Goal: Check status: Check status

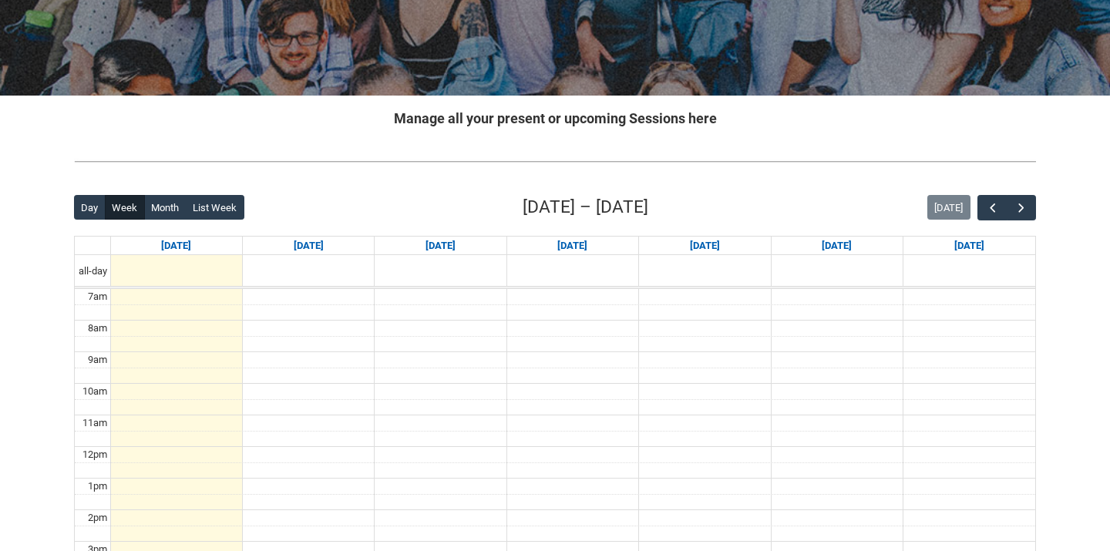
scroll to position [251, 0]
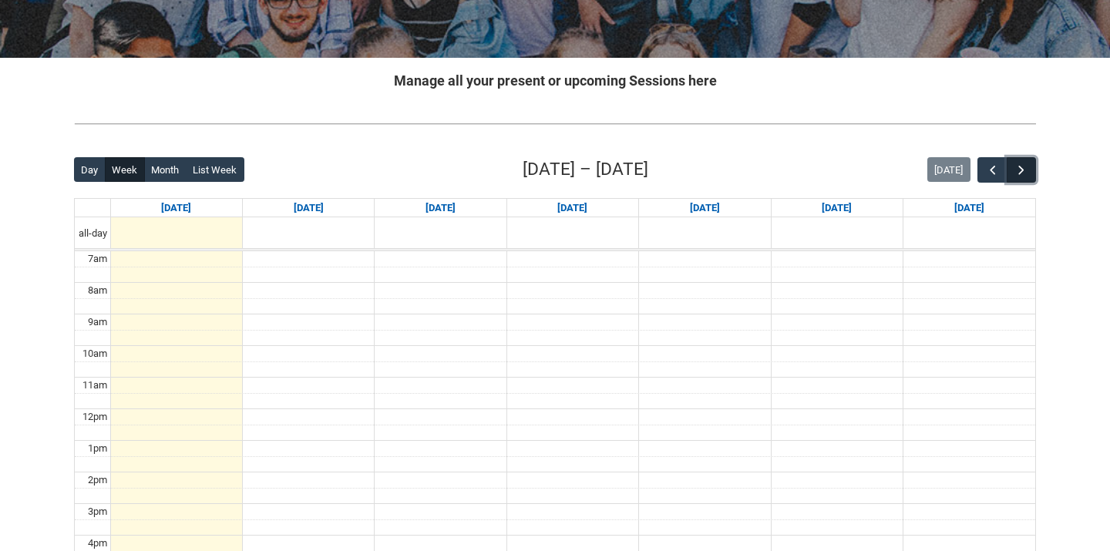
click at [1021, 177] on span "button" at bounding box center [1021, 170] width 15 height 15
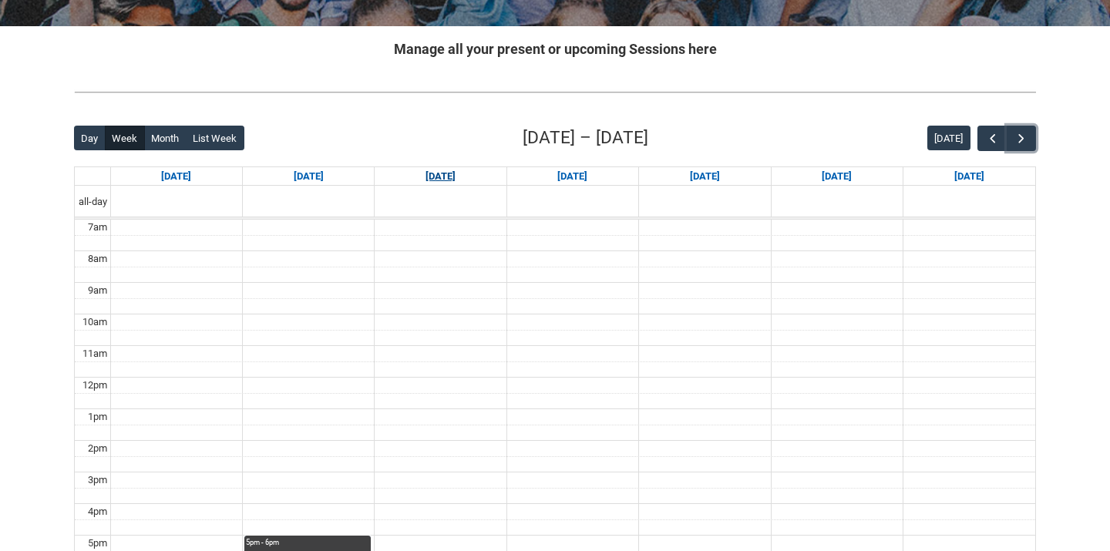
scroll to position [450, 0]
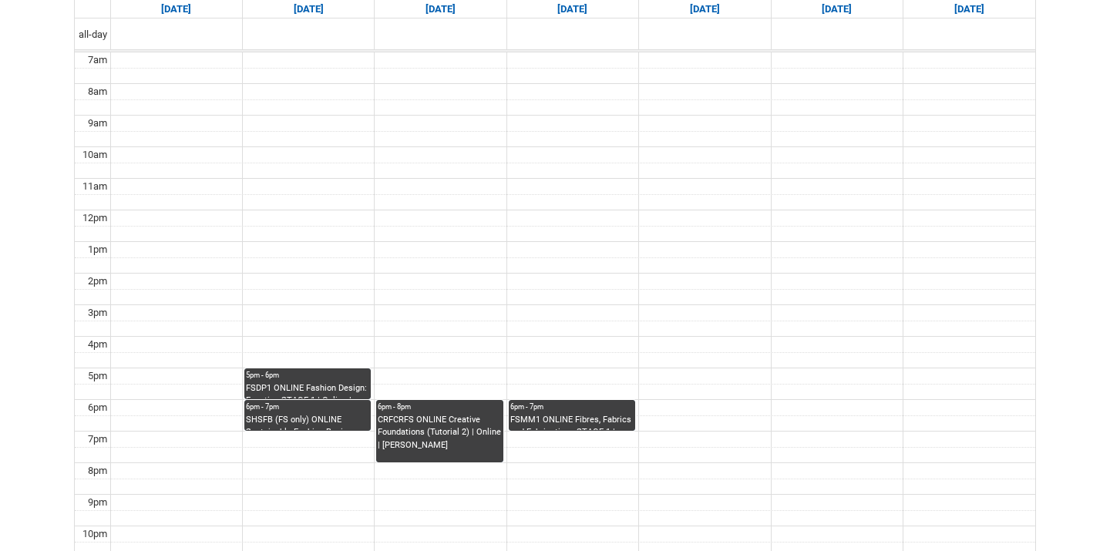
click at [566, 425] on div "FSMM1 ONLINE Fibres, Fabrics and Fabrications STAGE 1 | Online | Georgette Tahc…" at bounding box center [571, 422] width 123 height 17
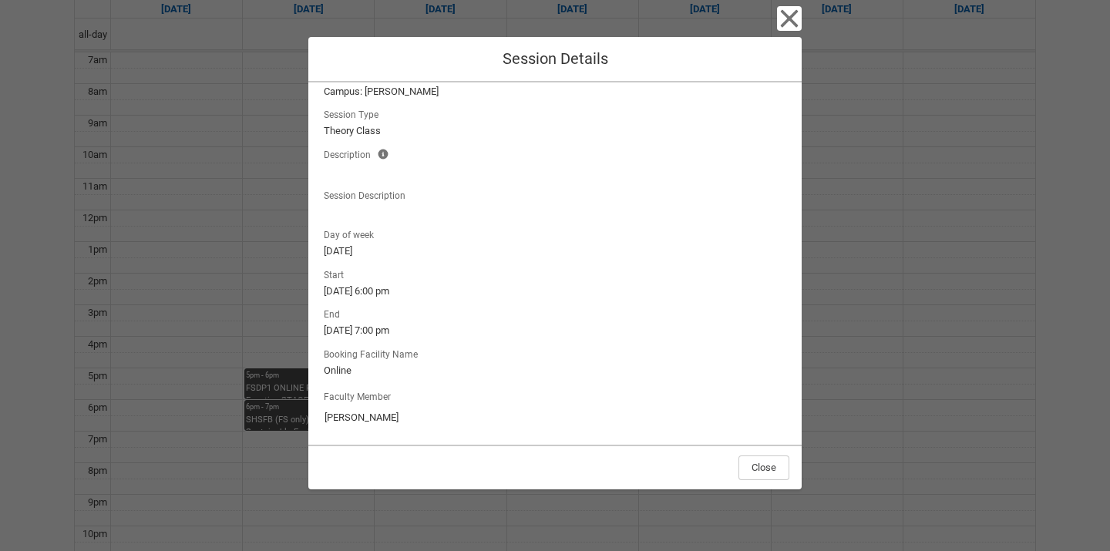
scroll to position [0, 0]
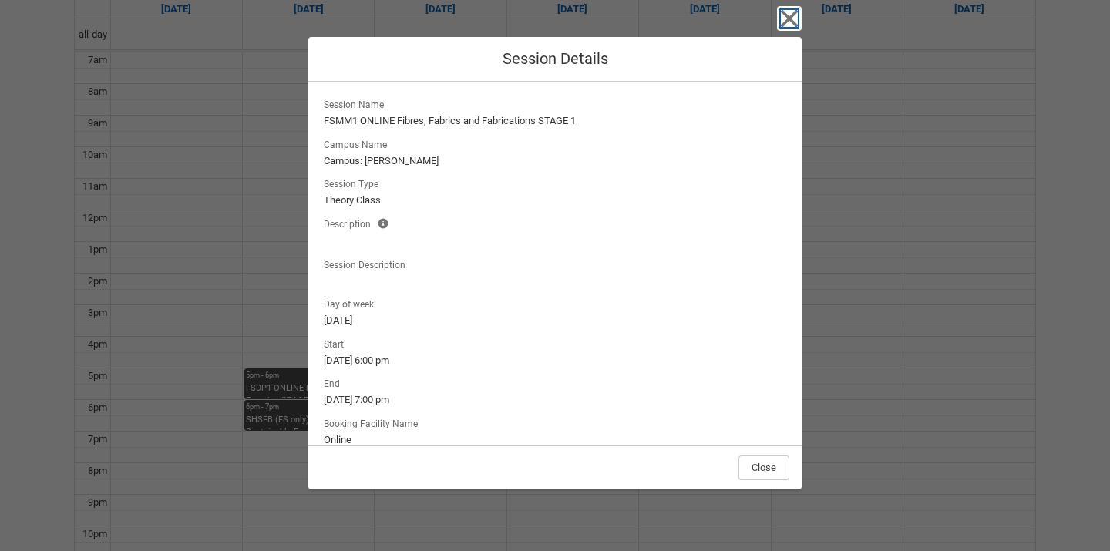
click at [781, 25] on icon "button" at bounding box center [790, 19] width 18 height 18
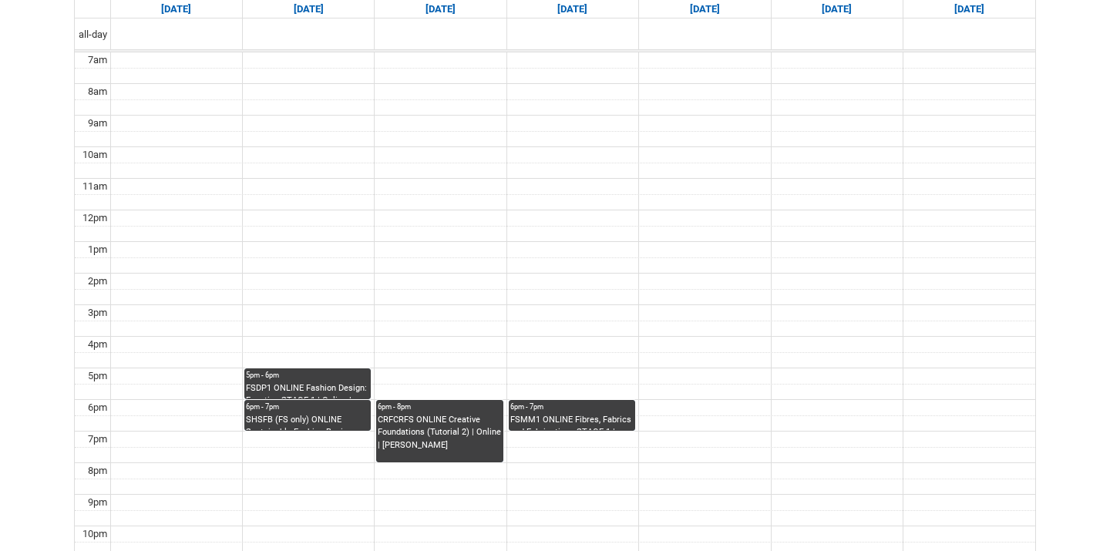
click at [307, 376] on div "5pm - 6pm" at bounding box center [307, 375] width 123 height 11
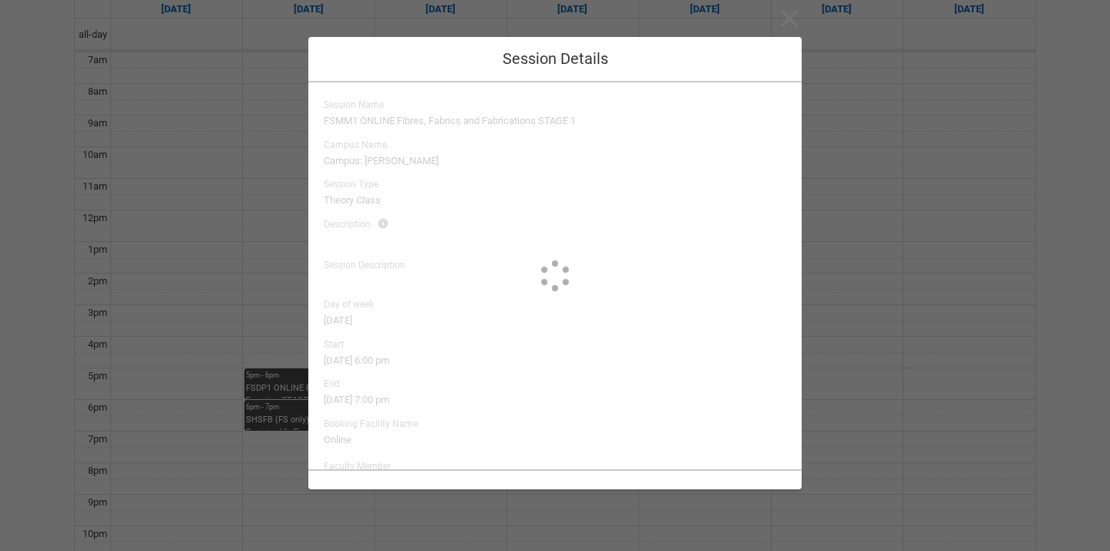
type input "Sarah Conners"
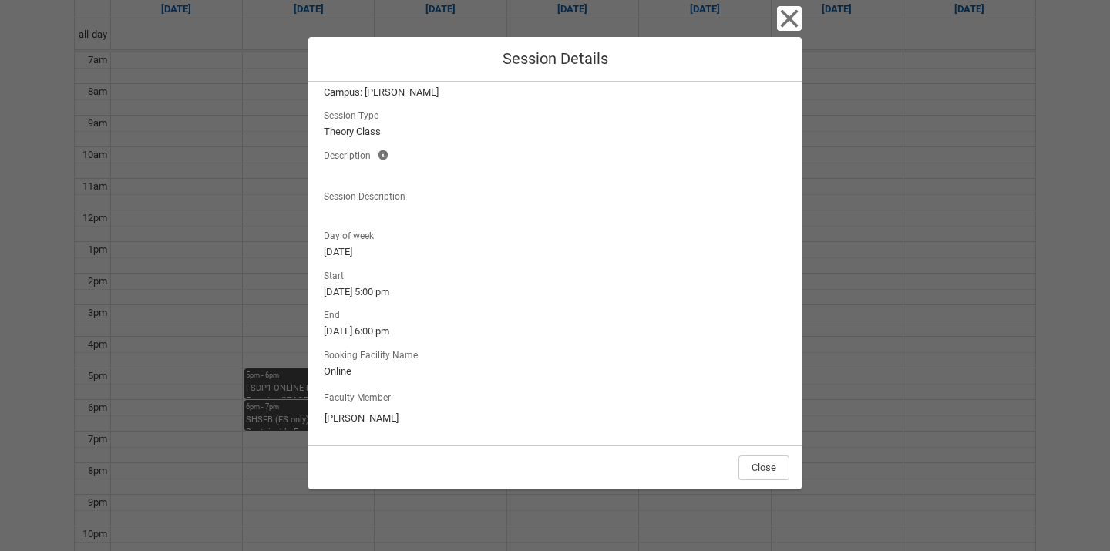
scroll to position [72, 0]
click at [778, 17] on icon "button" at bounding box center [789, 18] width 25 height 25
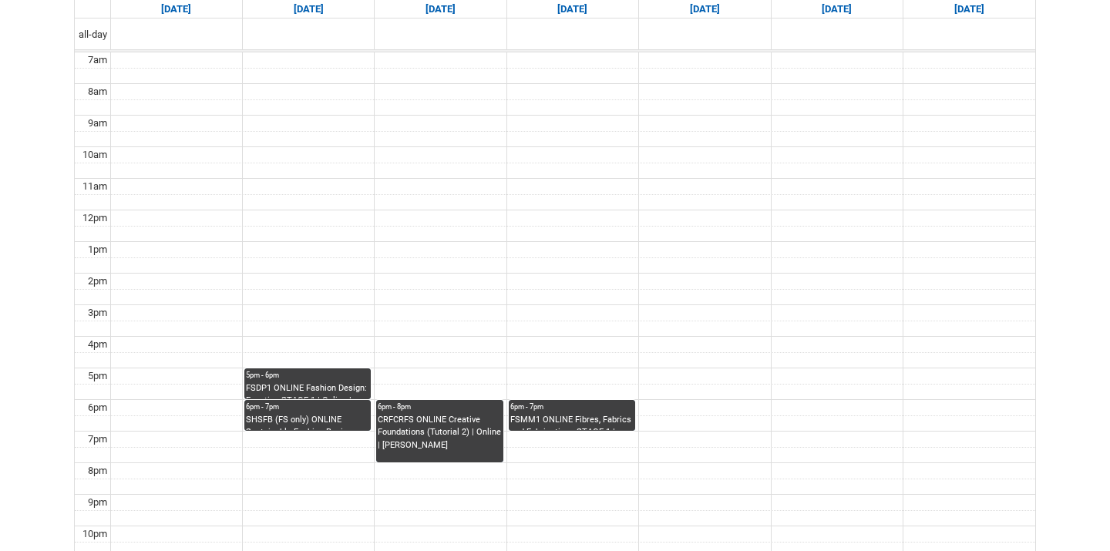
click at [314, 426] on div "SHSFB (FS only) ONLINE Sustainable Fashion Business STAGE 1 | Online | Sarah Co…" at bounding box center [307, 422] width 123 height 17
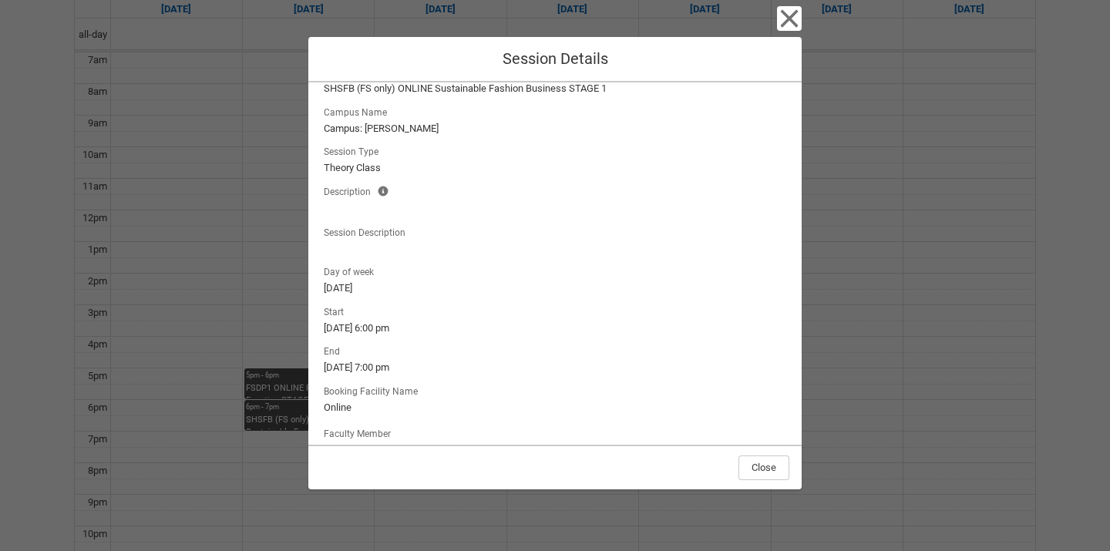
scroll to position [0, 0]
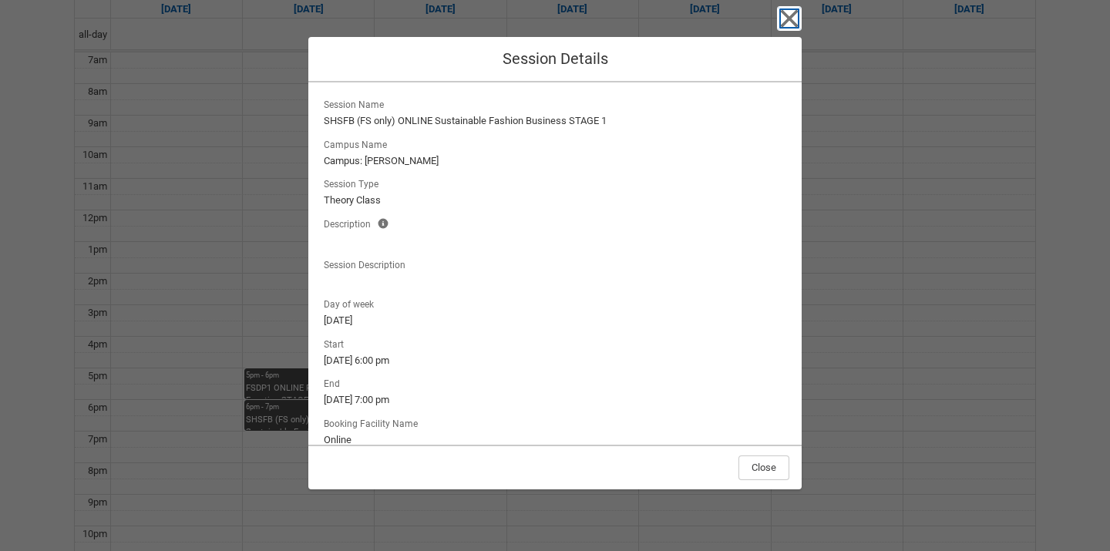
click at [784, 8] on icon "button" at bounding box center [789, 18] width 25 height 25
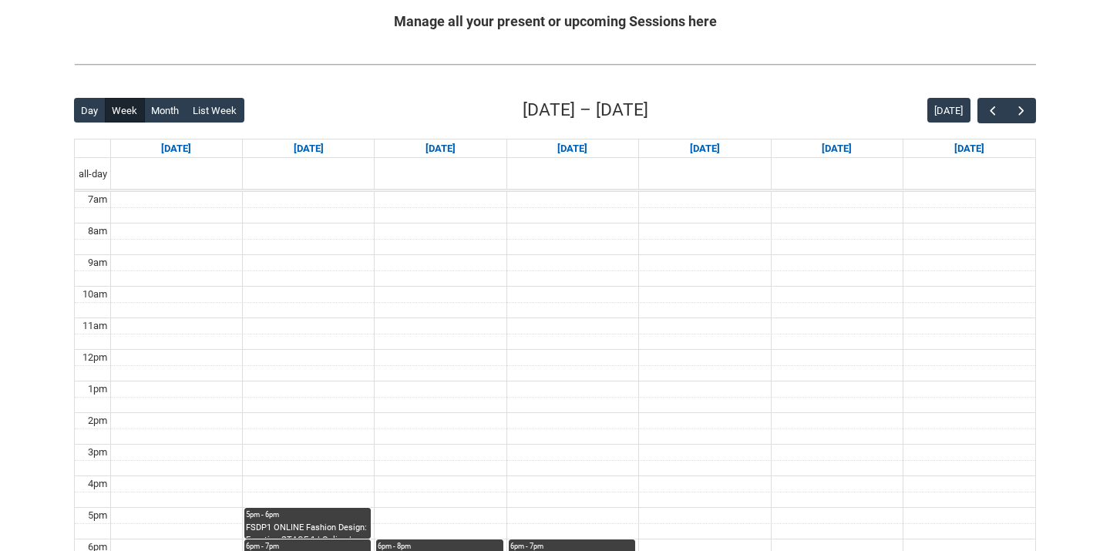
scroll to position [303, 0]
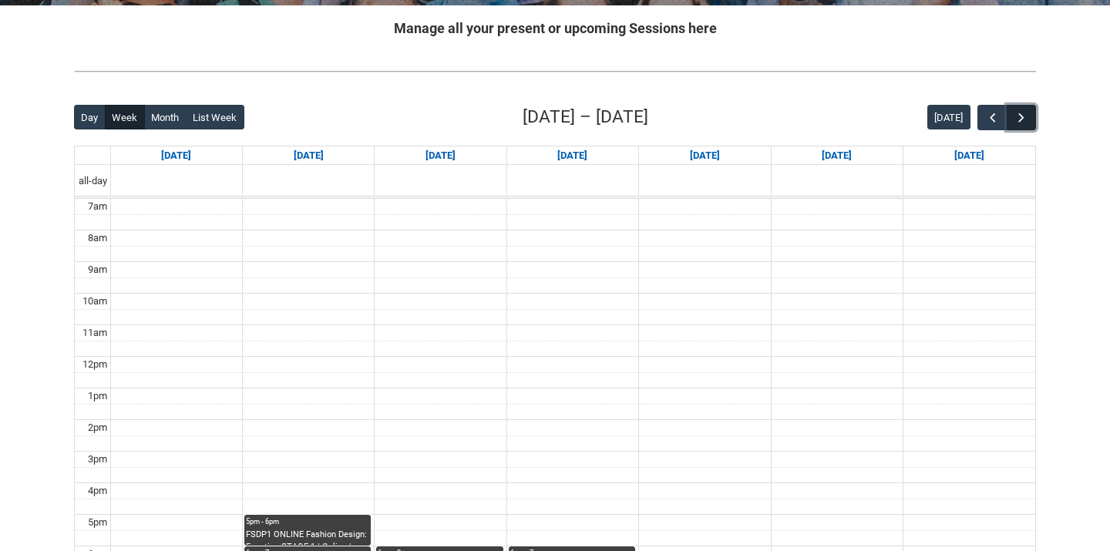
click at [1014, 126] on button "button" at bounding box center [1021, 117] width 29 height 25
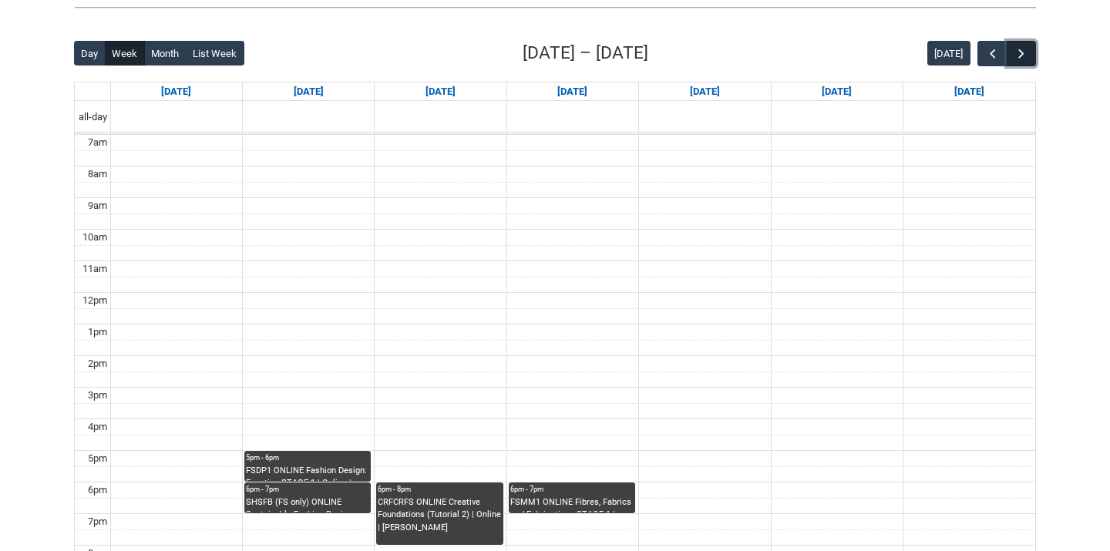
scroll to position [368, 0]
click at [1028, 61] on button "button" at bounding box center [1021, 52] width 29 height 25
click at [1026, 59] on span "button" at bounding box center [1021, 52] width 15 height 15
click at [1026, 58] on span "button" at bounding box center [1021, 52] width 15 height 15
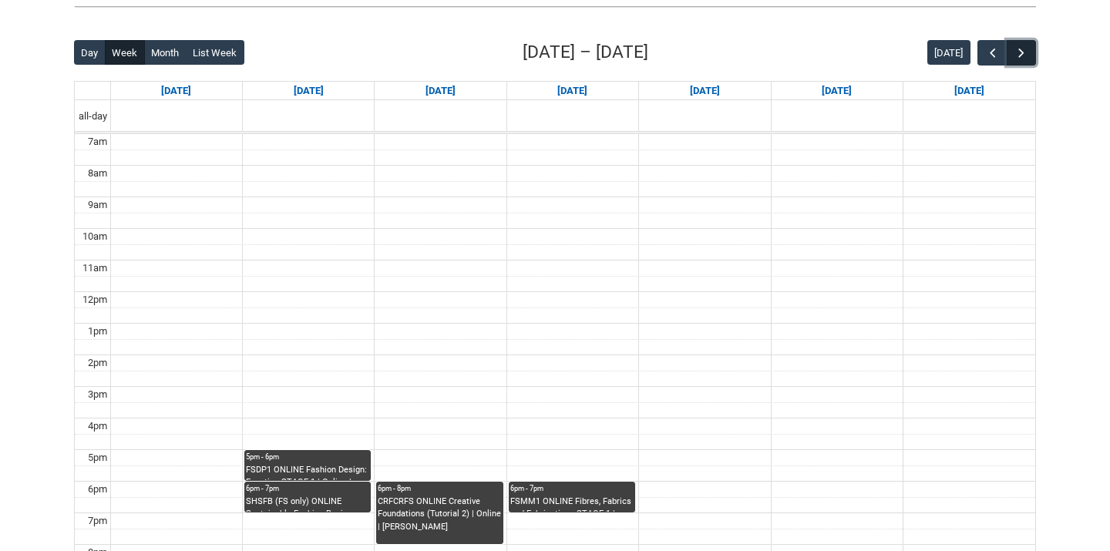
click at [1026, 58] on span "button" at bounding box center [1021, 52] width 15 height 15
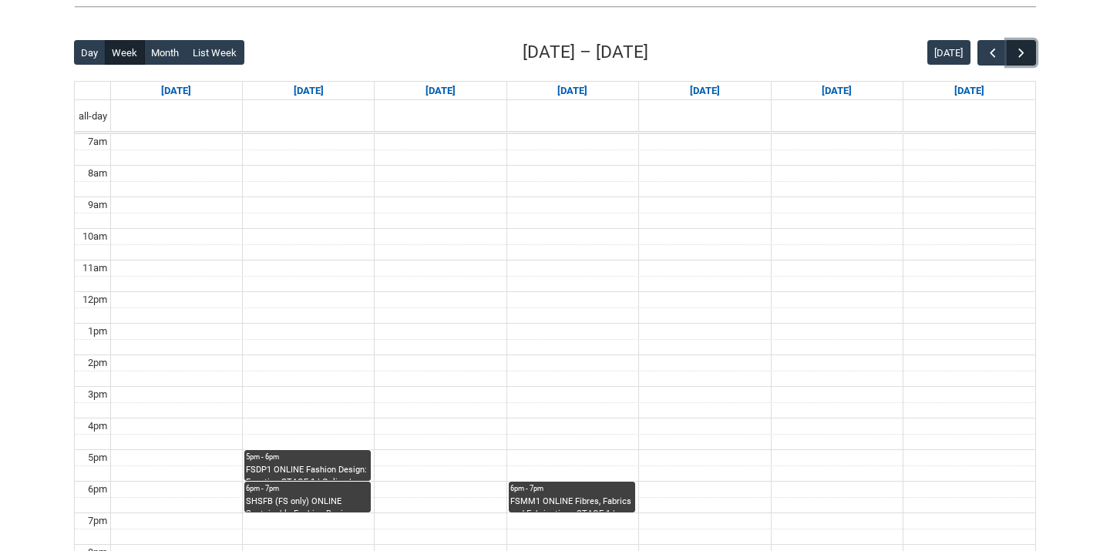
click at [1026, 58] on span "button" at bounding box center [1021, 52] width 15 height 15
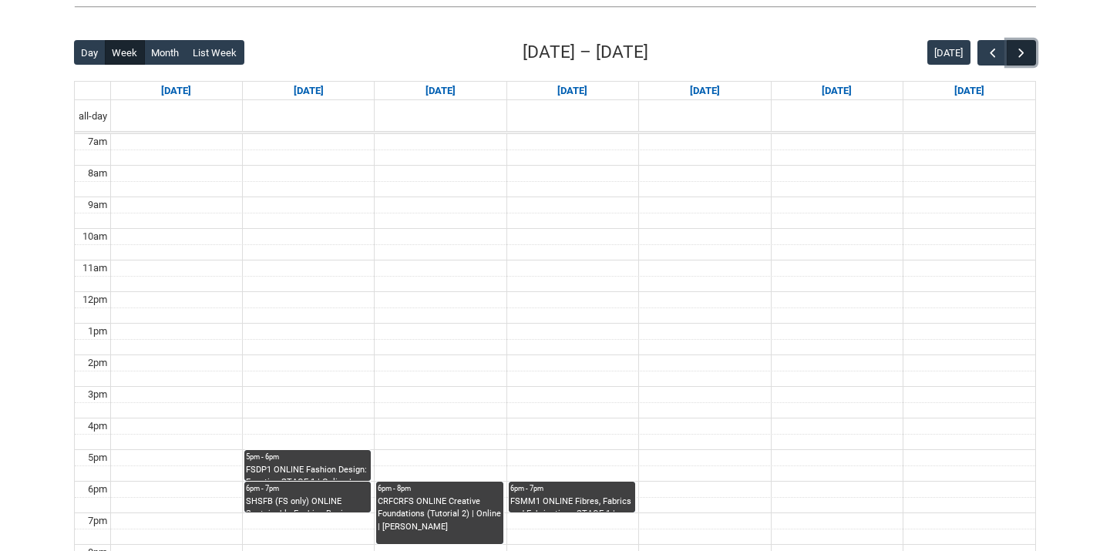
click at [1026, 58] on span "button" at bounding box center [1021, 52] width 15 height 15
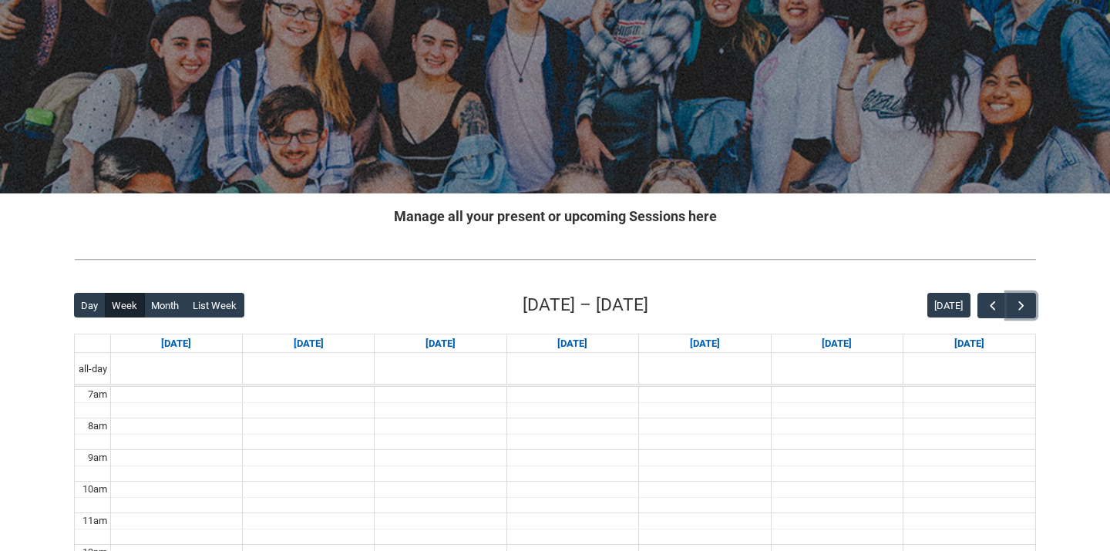
scroll to position [0, 0]
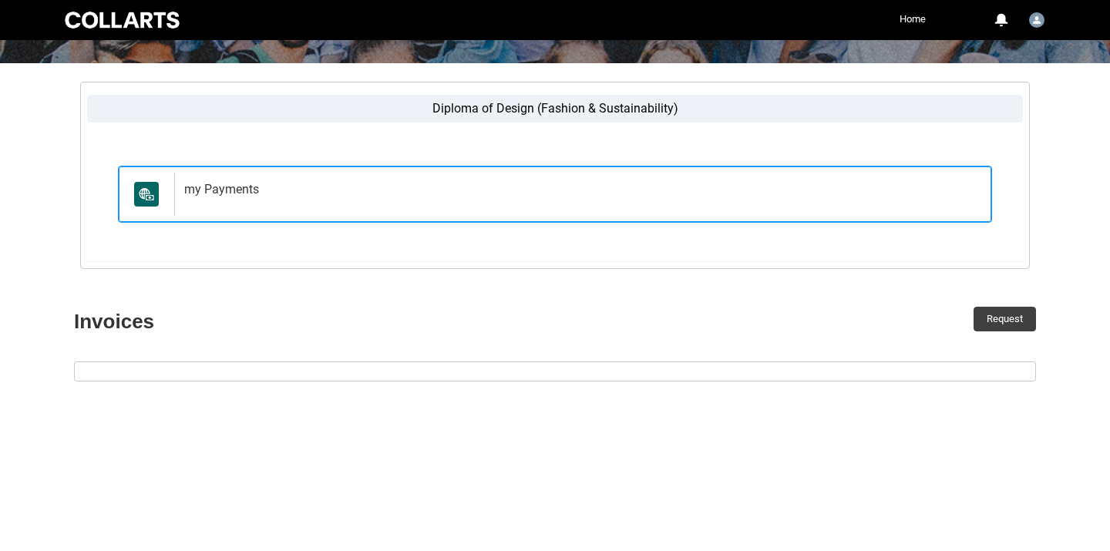
scroll to position [227, 0]
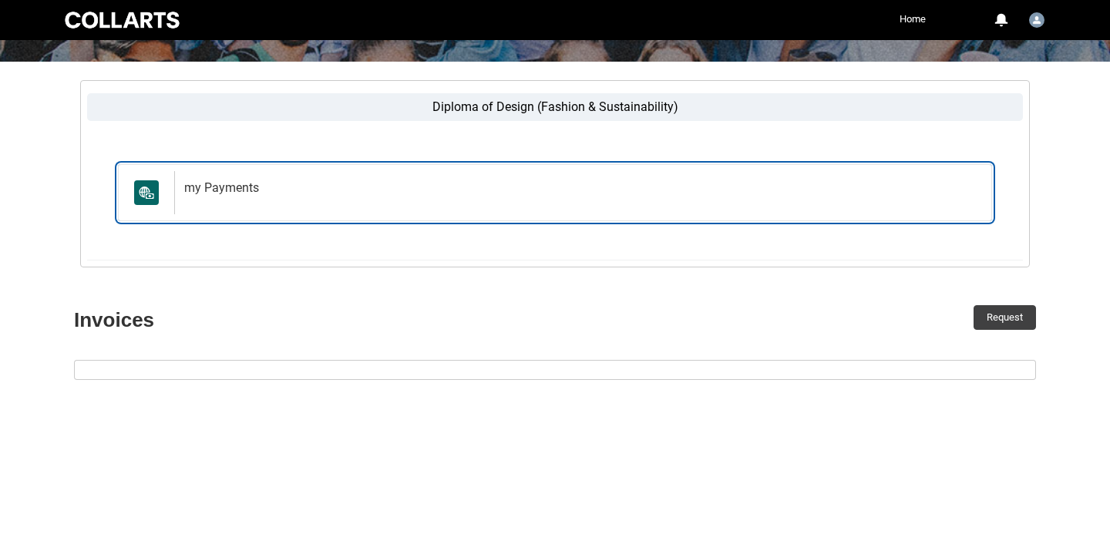
click at [260, 215] on link "my Payments my Payments" at bounding box center [555, 192] width 874 height 57
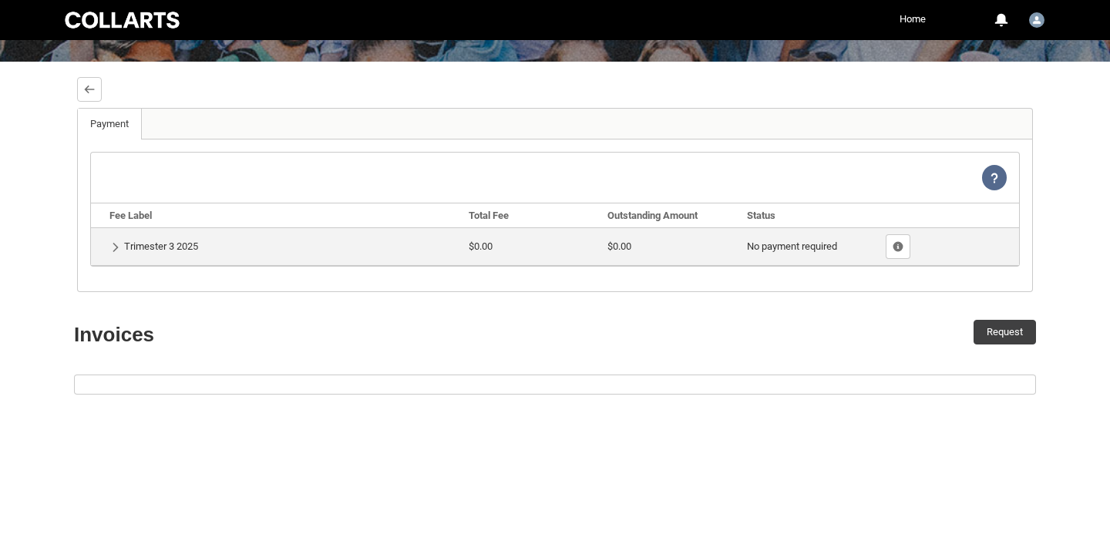
click at [184, 248] on td "Show Details Trimester 3 2025" at bounding box center [277, 246] width 372 height 38
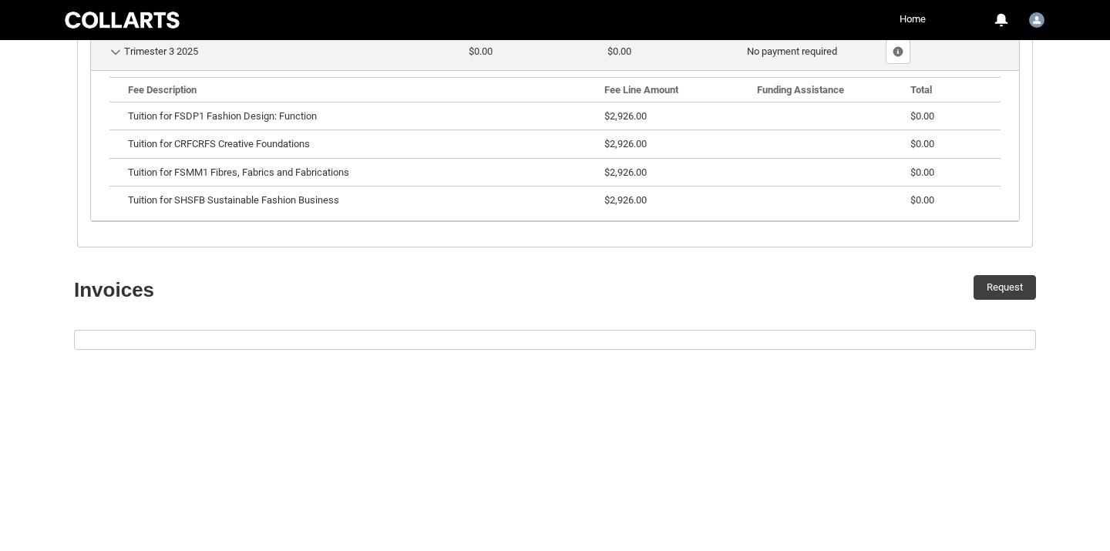
scroll to position [652, 0]
